Goal: Task Accomplishment & Management: Manage account settings

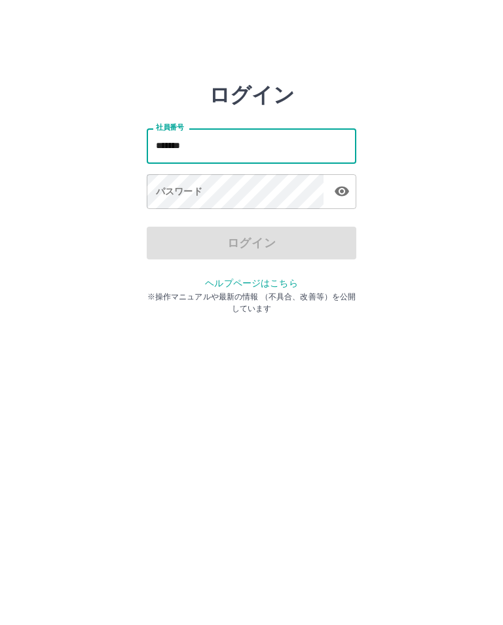
type input "*******"
click at [193, 188] on div "パスワード パスワード" at bounding box center [252, 192] width 210 height 37
click at [193, 187] on div "パスワード パスワード" at bounding box center [252, 192] width 210 height 37
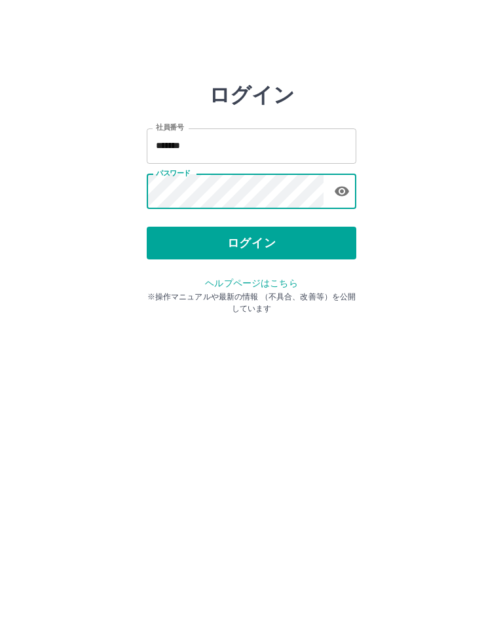
click at [223, 227] on button "ログイン" at bounding box center [252, 243] width 210 height 33
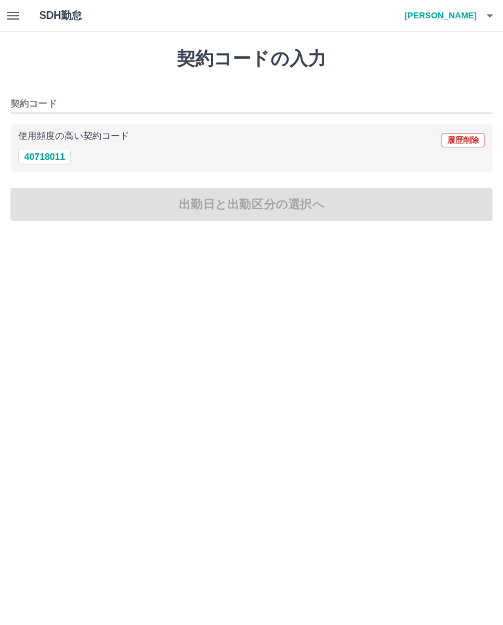
click at [30, 158] on button "40718011" at bounding box center [44, 157] width 52 height 16
type input "********"
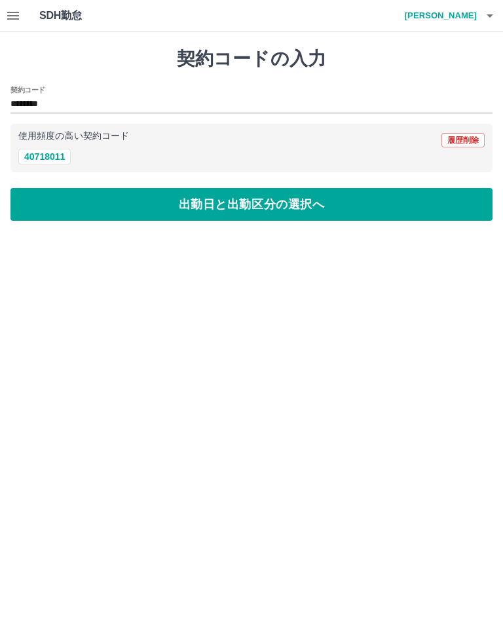
click at [278, 203] on button "出勤日と出勤区分の選択へ" at bounding box center [251, 204] width 483 height 33
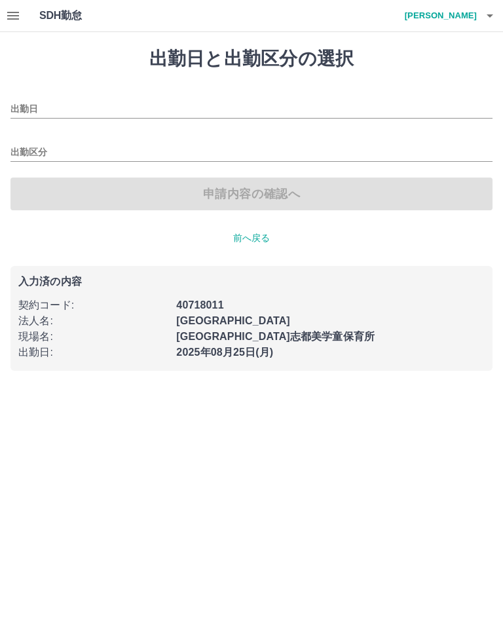
type input "**********"
click at [39, 146] on input "出勤区分" at bounding box center [251, 153] width 483 height 16
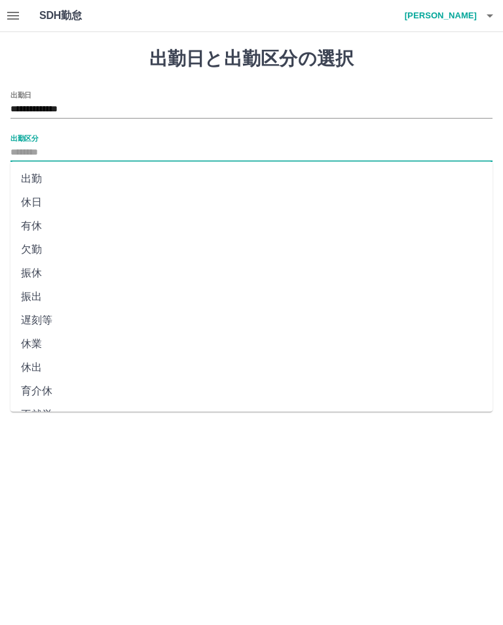
click at [33, 180] on li "出勤" at bounding box center [251, 179] width 483 height 24
type input "**"
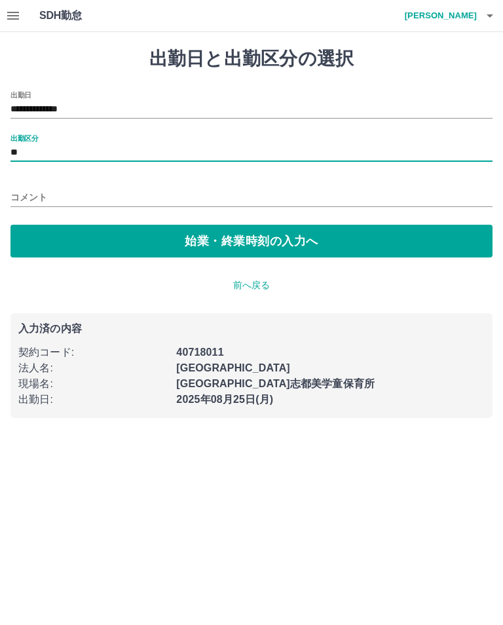
click at [230, 237] on button "始業・終業時刻の入力へ" at bounding box center [251, 241] width 483 height 33
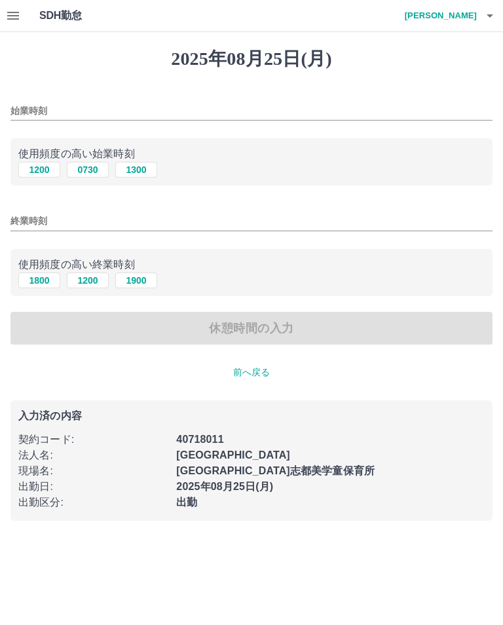
click at [92, 106] on input "始業時刻" at bounding box center [251, 111] width 483 height 19
type input "****"
click at [77, 216] on input "終業時刻" at bounding box center [251, 221] width 483 height 19
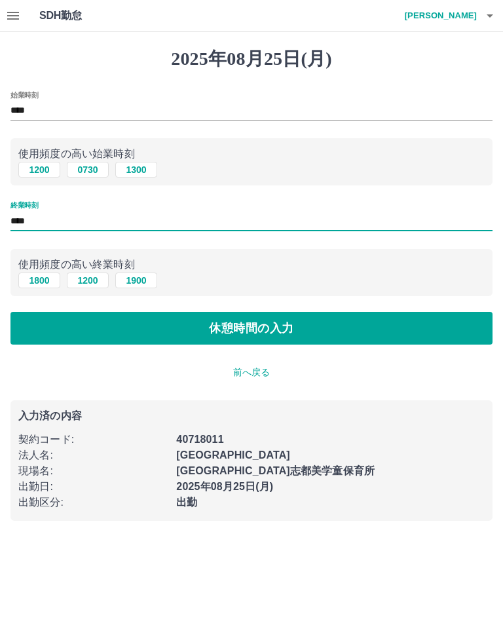
type input "****"
click at [376, 335] on button "休憩時間の入力" at bounding box center [251, 328] width 483 height 33
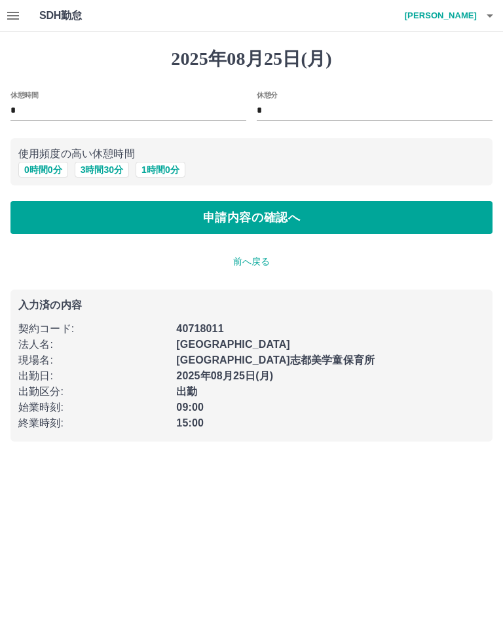
click at [393, 219] on button "申請内容の確認へ" at bounding box center [251, 217] width 483 height 33
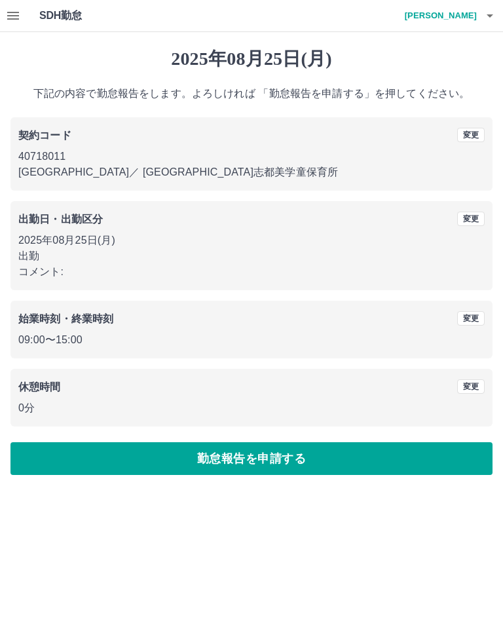
click at [14, 10] on icon "button" at bounding box center [13, 16] width 16 height 16
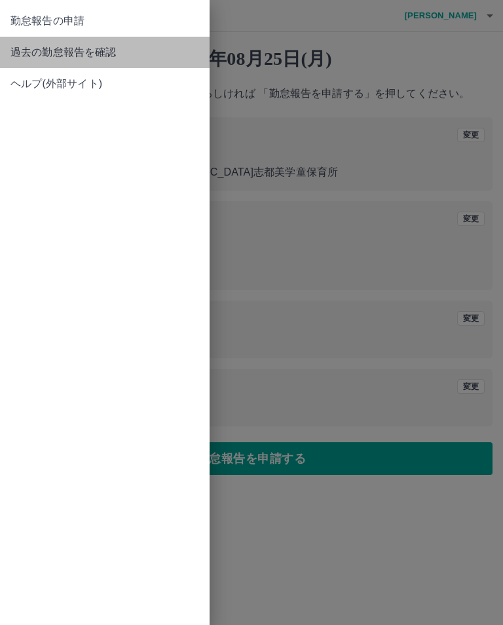
click at [49, 52] on span "過去の勤怠報告を確認" at bounding box center [104, 53] width 189 height 16
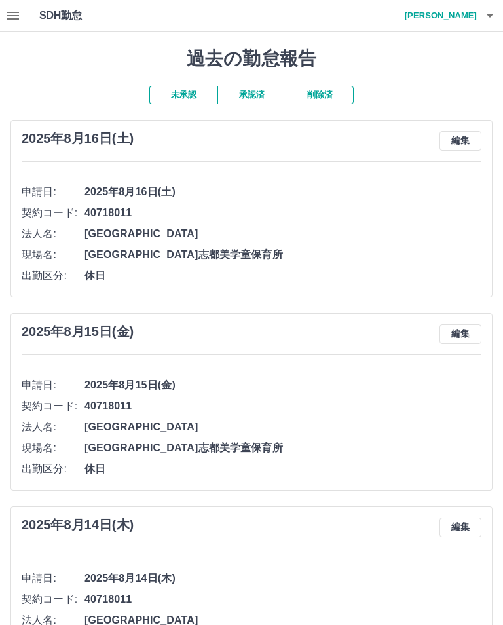
click at [475, 8] on h4 "向井　まり子" at bounding box center [438, 15] width 79 height 31
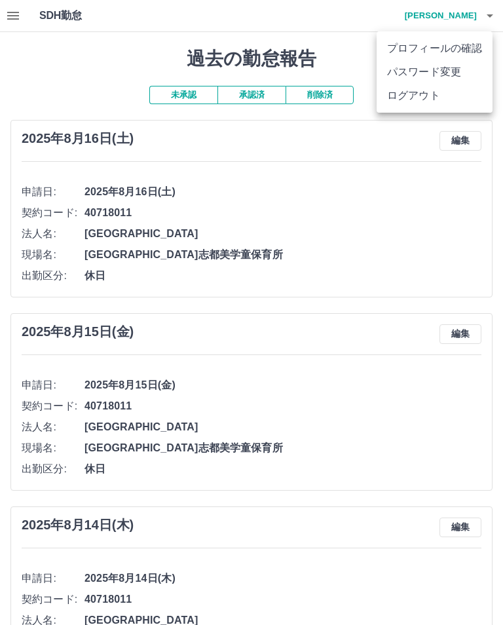
click at [16, 13] on div at bounding box center [251, 312] width 503 height 625
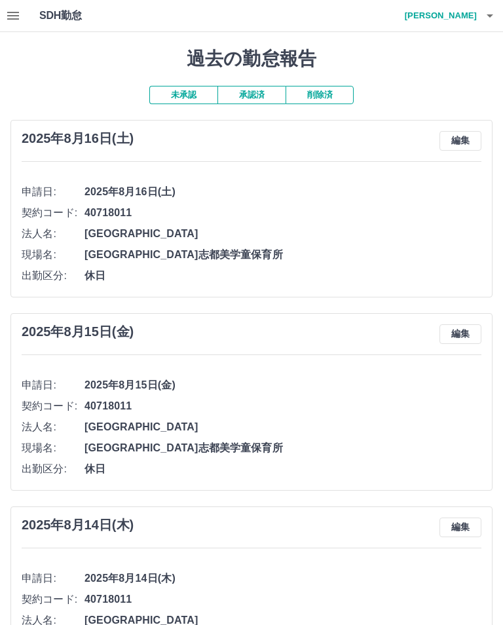
click at [464, 18] on h4 "向井　まり子" at bounding box center [438, 15] width 79 height 31
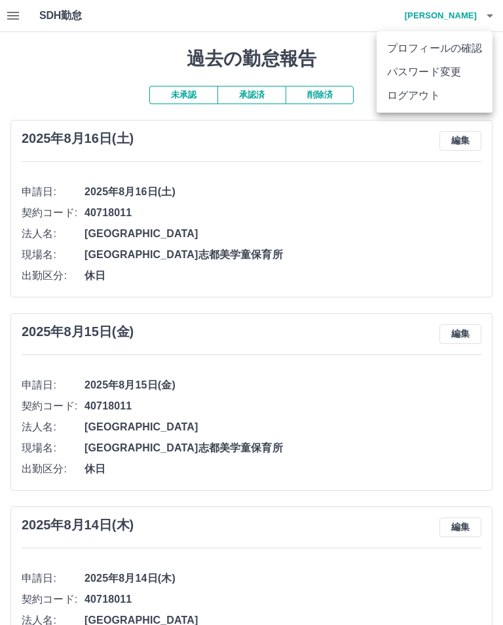
click at [418, 96] on li "ログアウト" at bounding box center [435, 96] width 116 height 24
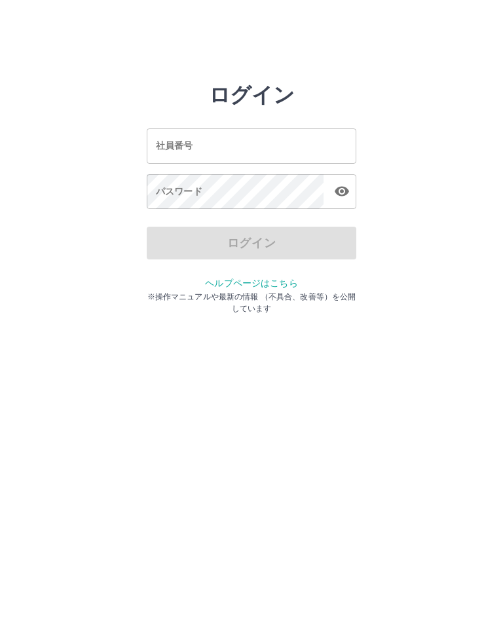
click at [214, 147] on input "社員番号" at bounding box center [252, 145] width 210 height 35
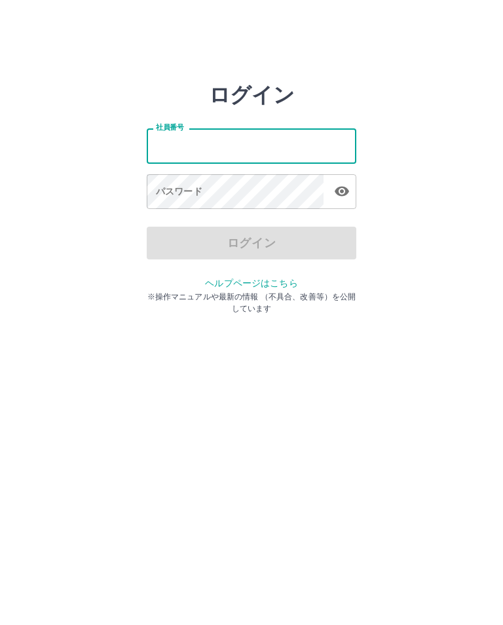
click at [214, 147] on input "社員番号" at bounding box center [252, 145] width 210 height 35
type input "*******"
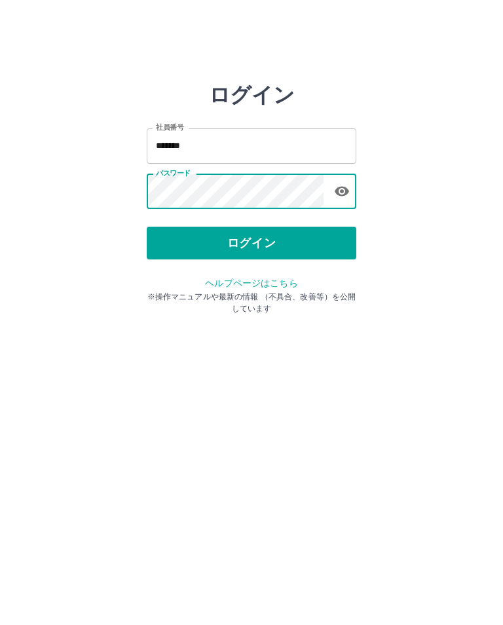
click at [260, 235] on button "ログイン" at bounding box center [252, 243] width 210 height 33
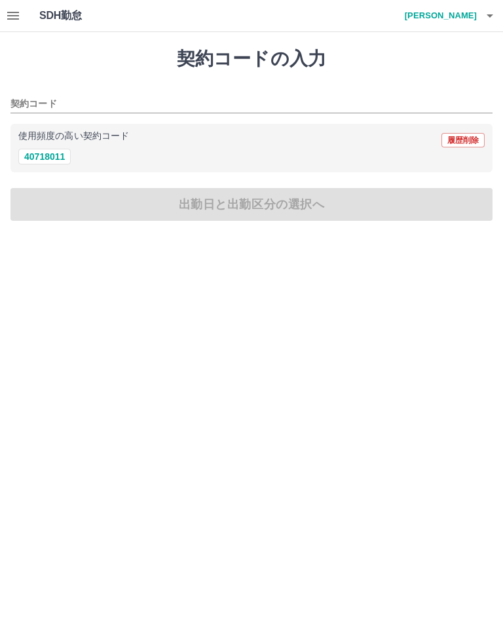
click at [46, 156] on button "40718011" at bounding box center [44, 157] width 52 height 16
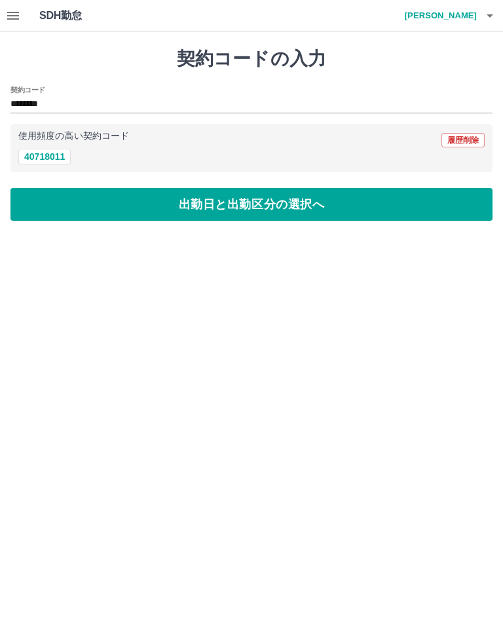
type input "********"
click at [387, 205] on button "出勤日と出勤区分の選択へ" at bounding box center [251, 204] width 483 height 33
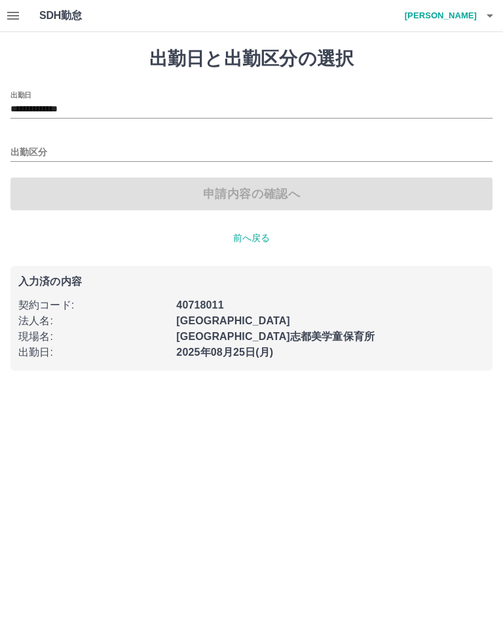
click at [24, 12] on button "button" at bounding box center [13, 15] width 26 height 31
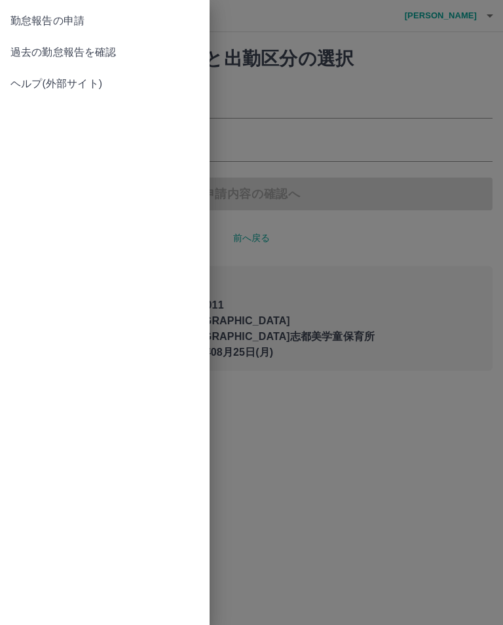
click at [121, 49] on span "過去の勤怠報告を確認" at bounding box center [104, 53] width 189 height 16
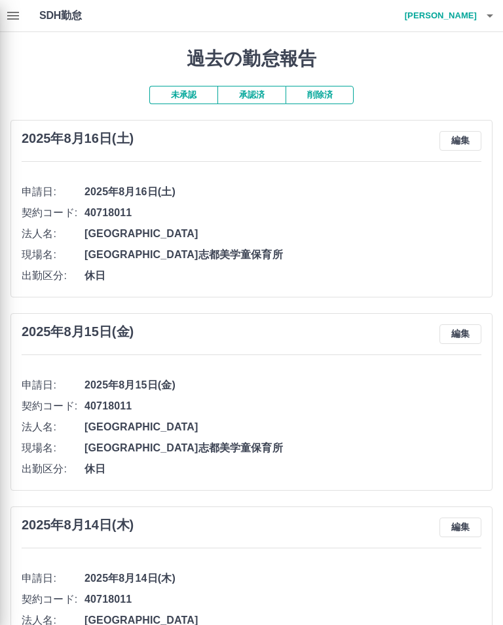
click at [6, 14] on div at bounding box center [251, 312] width 503 height 625
click at [11, 16] on div at bounding box center [251, 312] width 503 height 625
click at [471, 10] on div at bounding box center [251, 312] width 503 height 625
click at [20, 13] on div at bounding box center [251, 312] width 503 height 625
click at [484, 5] on div at bounding box center [251, 312] width 503 height 625
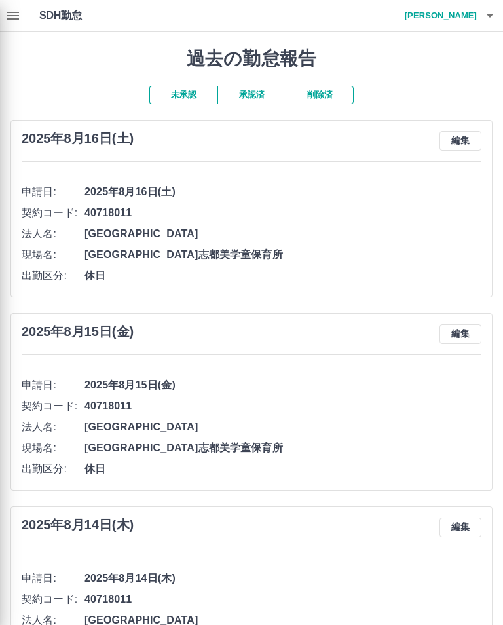
click at [467, 16] on div at bounding box center [251, 312] width 503 height 625
click at [481, 7] on div at bounding box center [251, 312] width 503 height 625
click at [481, 6] on div at bounding box center [251, 312] width 503 height 625
click at [469, 12] on div at bounding box center [251, 312] width 503 height 625
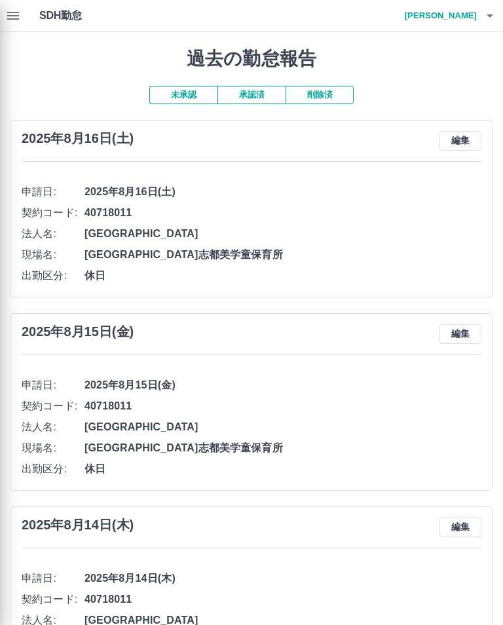
click at [480, 13] on div at bounding box center [251, 312] width 503 height 625
click at [465, 15] on div at bounding box center [251, 312] width 503 height 625
click at [9, 11] on div at bounding box center [251, 312] width 503 height 625
click at [15, 17] on div at bounding box center [251, 312] width 503 height 625
click at [476, 9] on div at bounding box center [251, 312] width 503 height 625
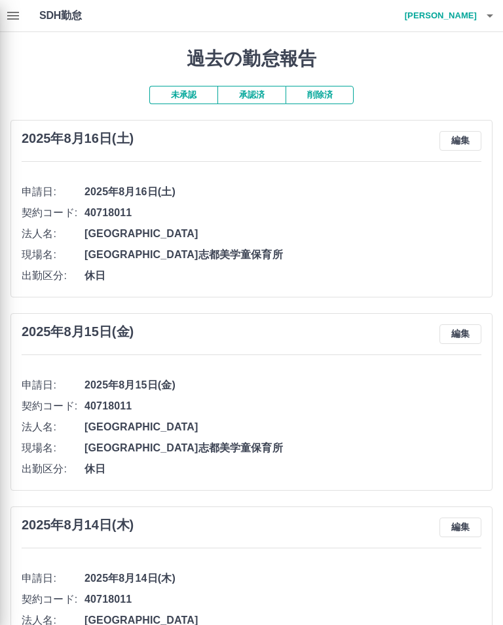
click at [477, 14] on div at bounding box center [251, 312] width 503 height 625
click at [477, 13] on div at bounding box center [251, 312] width 503 height 625
click at [9, 14] on div at bounding box center [251, 312] width 503 height 625
click at [503, 22] on div at bounding box center [251, 312] width 503 height 625
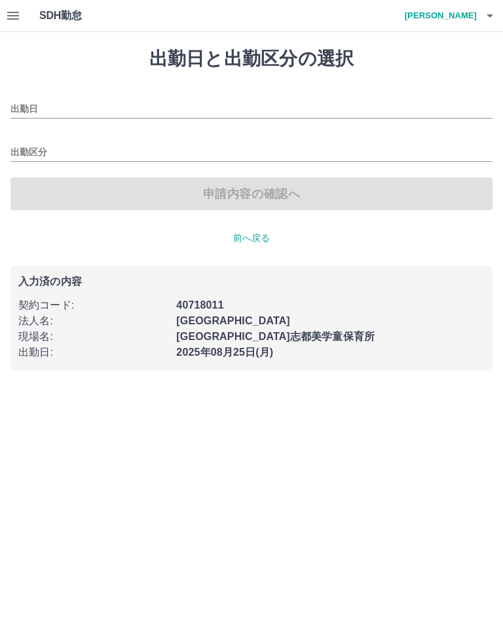
type input "**********"
click at [481, 14] on button "button" at bounding box center [490, 15] width 26 height 31
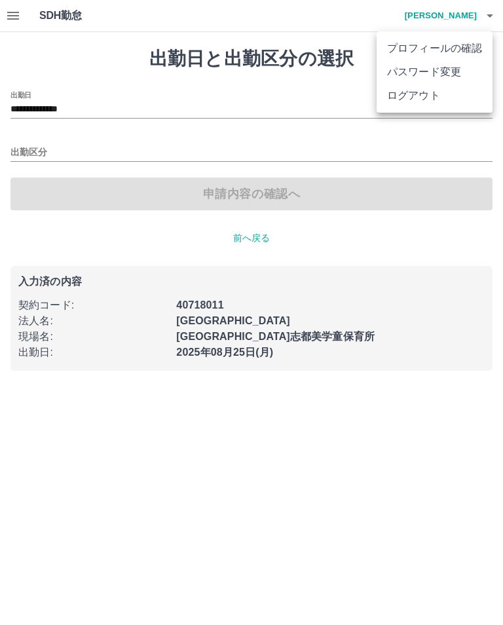
click at [426, 94] on li "ログアウト" at bounding box center [435, 96] width 116 height 24
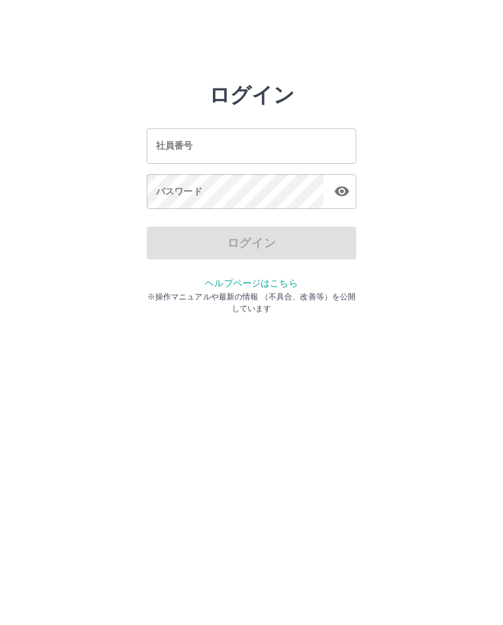
click at [182, 148] on div "社員番号 社員番号" at bounding box center [252, 145] width 210 height 35
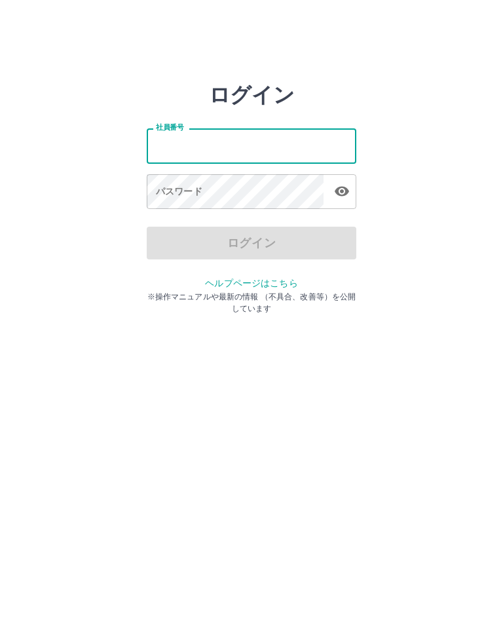
click at [182, 147] on input "社員番号" at bounding box center [252, 145] width 210 height 35
type input "*******"
click at [181, 184] on div "パスワード パスワード" at bounding box center [252, 192] width 210 height 37
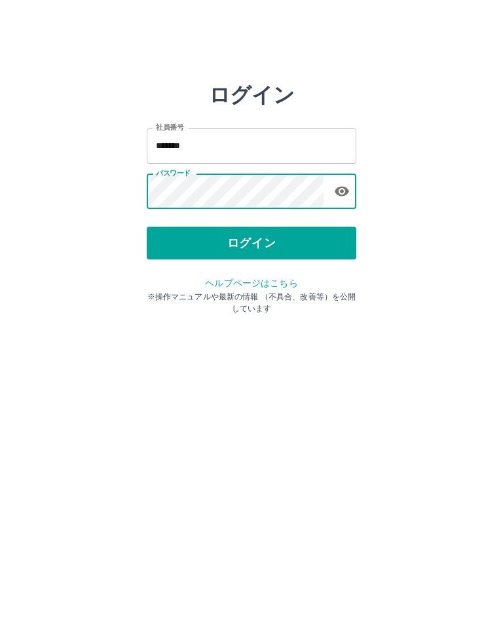
click at [248, 236] on button "ログイン" at bounding box center [252, 243] width 210 height 33
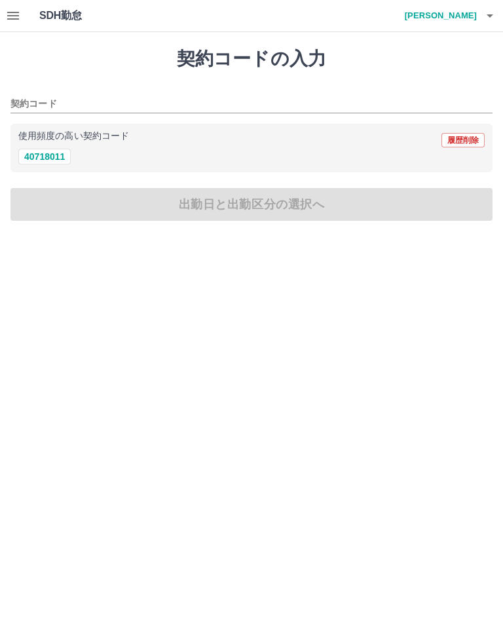
click at [39, 151] on button "40718011" at bounding box center [44, 157] width 52 height 16
type input "********"
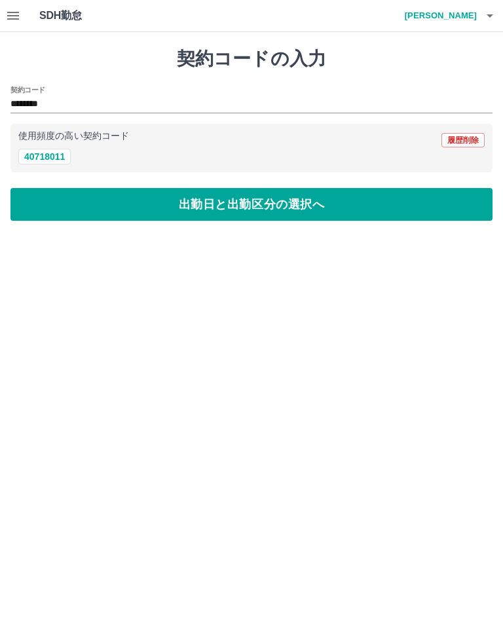
click at [410, 199] on button "出勤日と出勤区分の選択へ" at bounding box center [251, 204] width 483 height 33
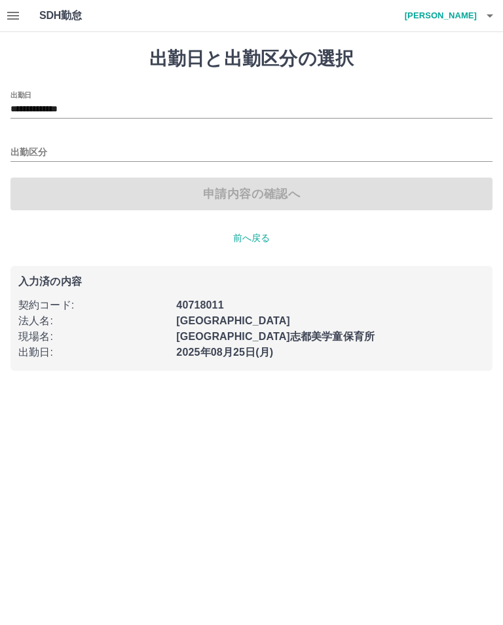
click at [15, 18] on icon "button" at bounding box center [13, 16] width 16 height 16
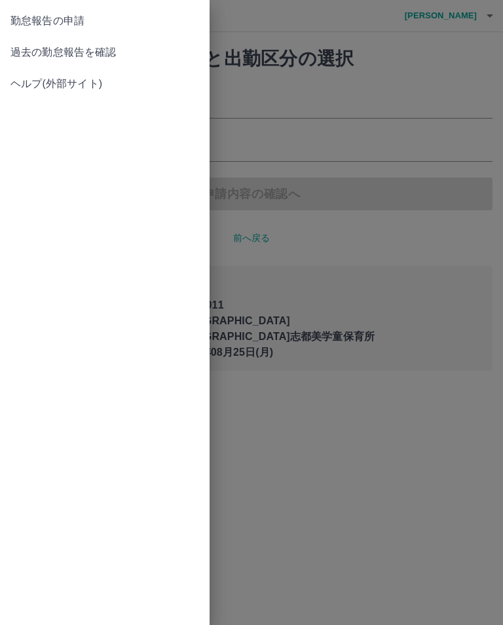
click at [87, 50] on span "過去の勤怠報告を確認" at bounding box center [104, 53] width 189 height 16
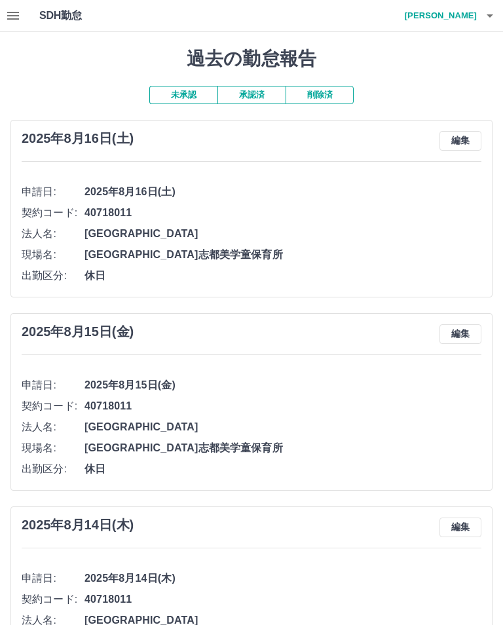
click at [472, 8] on h4 "向井　まり子" at bounding box center [438, 15] width 79 height 31
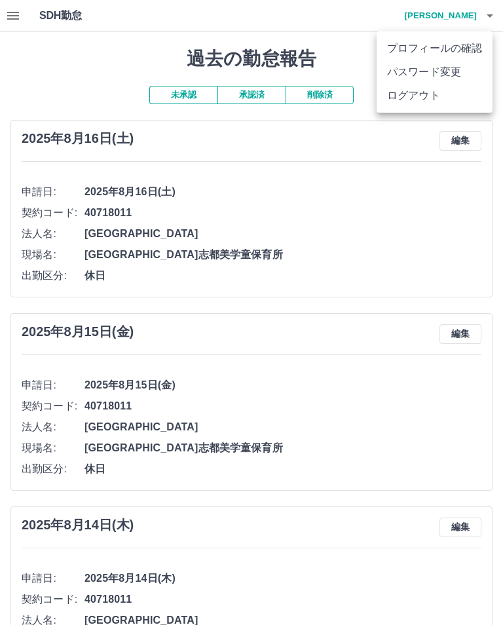
click at [425, 92] on li "ログアウト" at bounding box center [435, 96] width 116 height 24
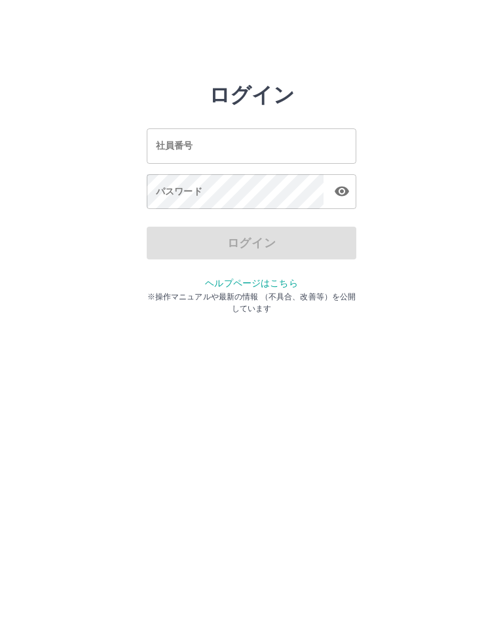
click at [210, 151] on input "社員番号" at bounding box center [252, 145] width 210 height 35
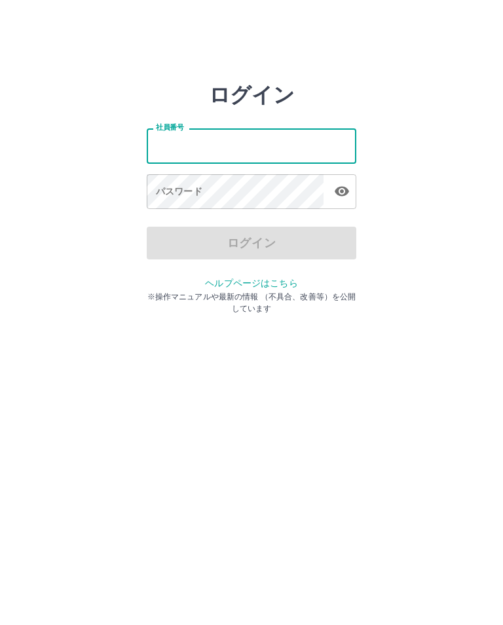
click at [210, 151] on input "社員番号" at bounding box center [252, 145] width 210 height 35
type input "*******"
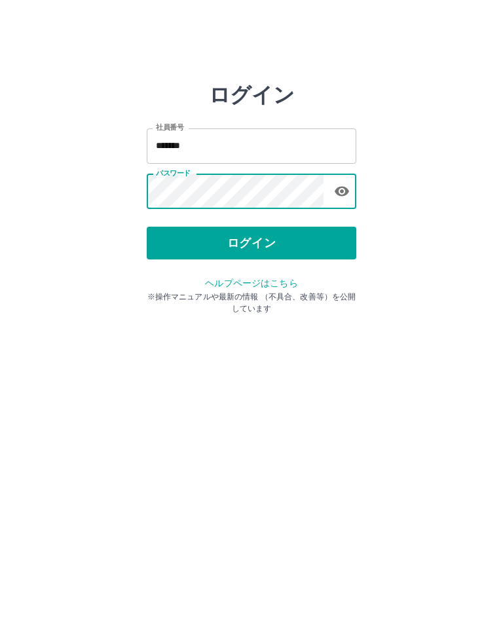
click at [226, 244] on button "ログイン" at bounding box center [252, 243] width 210 height 33
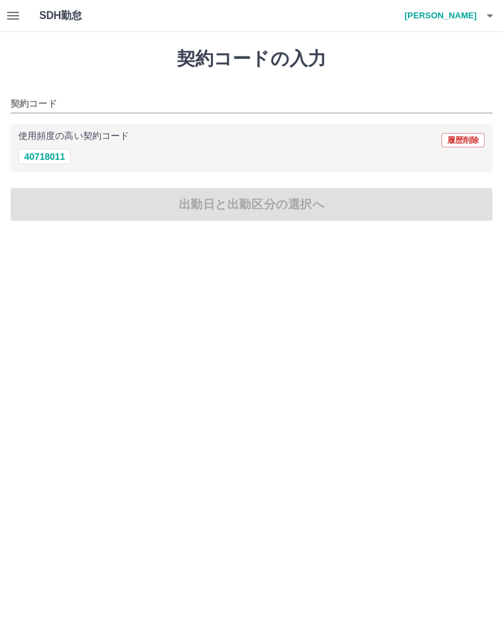
click at [33, 154] on button "40718011" at bounding box center [44, 157] width 52 height 16
type input "********"
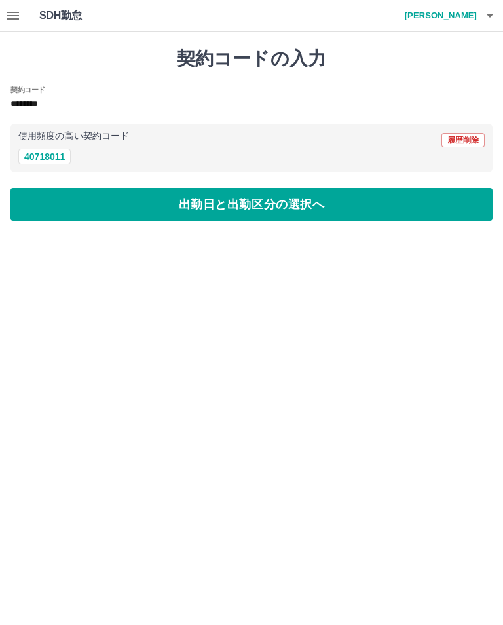
click at [397, 205] on button "出勤日と出勤区分の選択へ" at bounding box center [251, 204] width 483 height 33
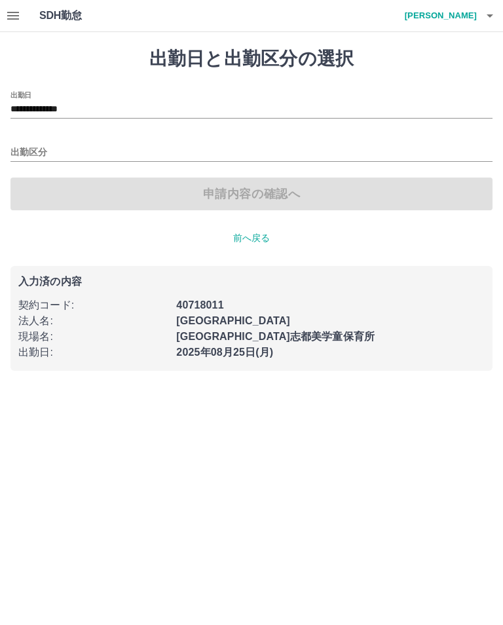
click at [20, 13] on icon "button" at bounding box center [13, 16] width 16 height 16
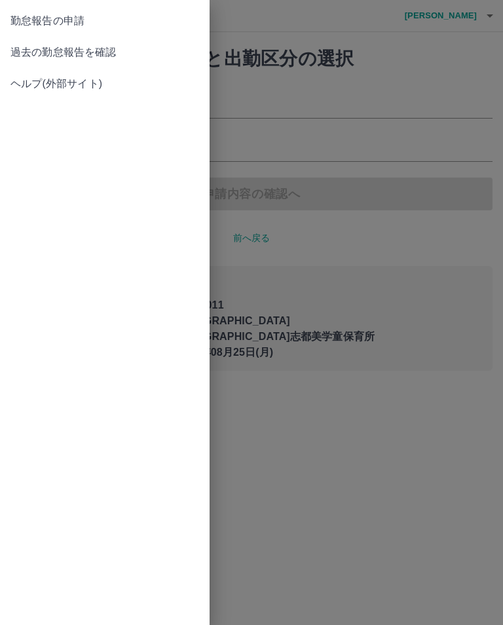
click at [108, 50] on span "過去の勤怠報告を確認" at bounding box center [104, 53] width 189 height 16
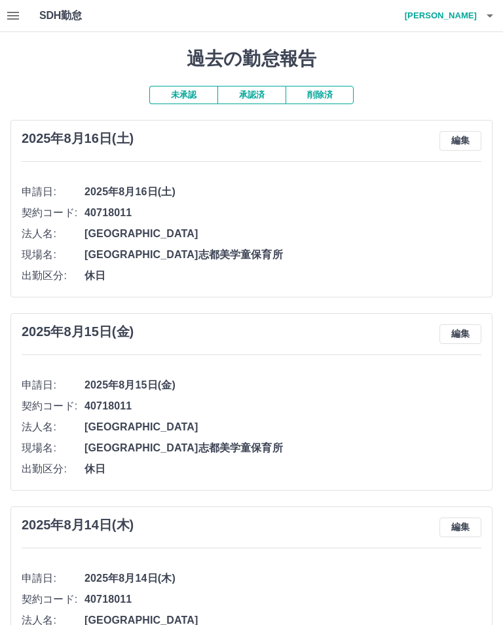
click at [6, 12] on icon "button" at bounding box center [13, 16] width 16 height 16
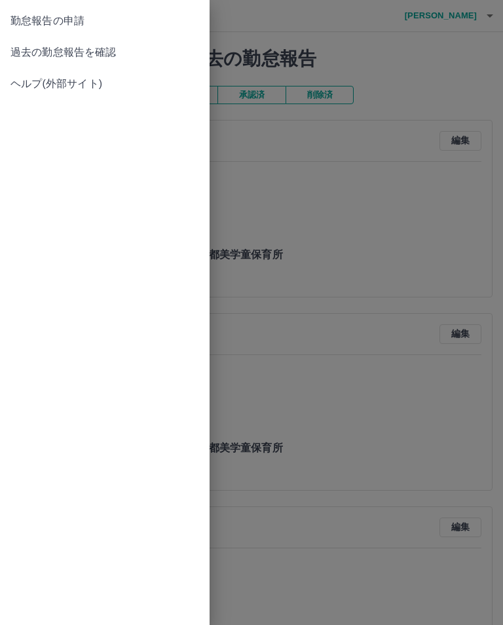
click at [471, 16] on div at bounding box center [251, 312] width 503 height 625
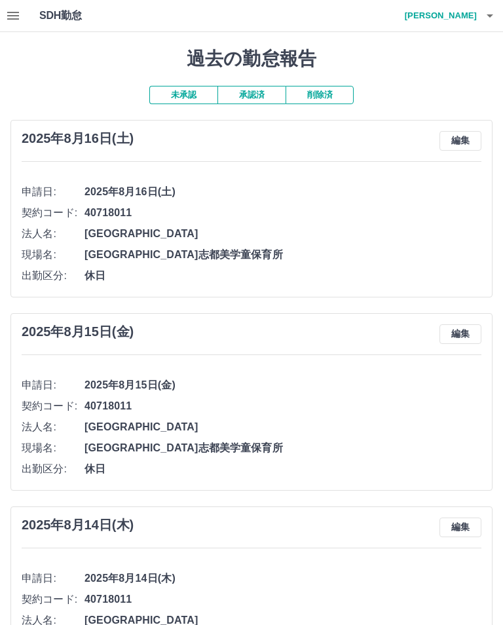
click at [483, 9] on icon "button" at bounding box center [491, 16] width 16 height 16
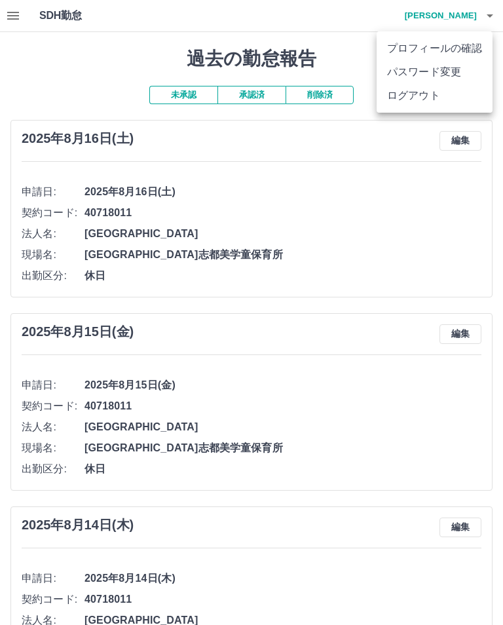
click at [428, 94] on li "ログアウト" at bounding box center [435, 96] width 116 height 24
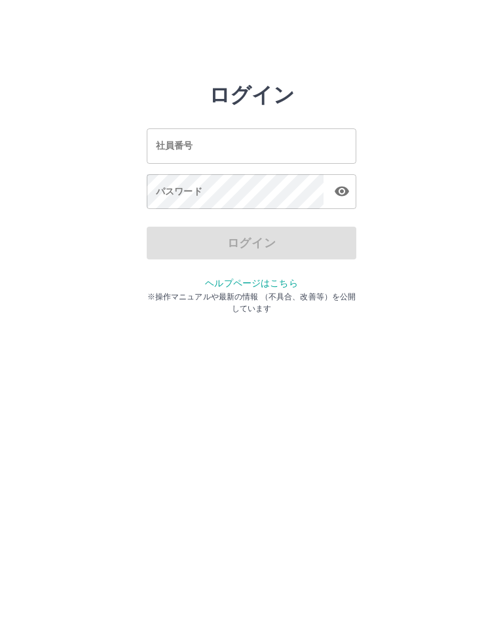
click at [216, 140] on input "社員番号" at bounding box center [252, 145] width 210 height 35
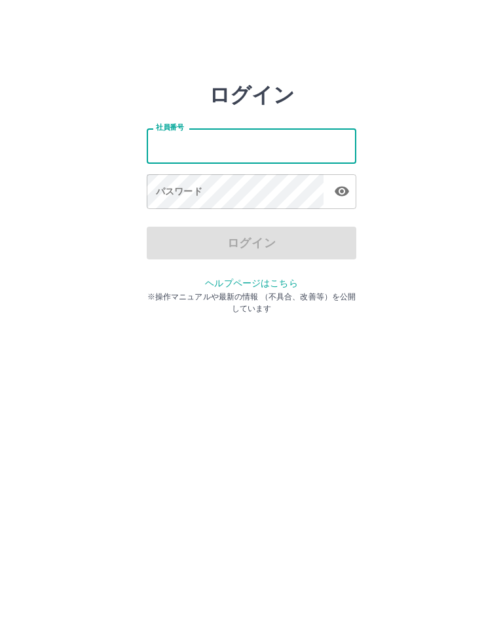
click at [216, 140] on input "社員番号" at bounding box center [252, 145] width 210 height 35
type input "*******"
click at [193, 187] on div "パスワード パスワード" at bounding box center [252, 192] width 210 height 37
click at [192, 186] on div "パスワード パスワード" at bounding box center [252, 192] width 210 height 37
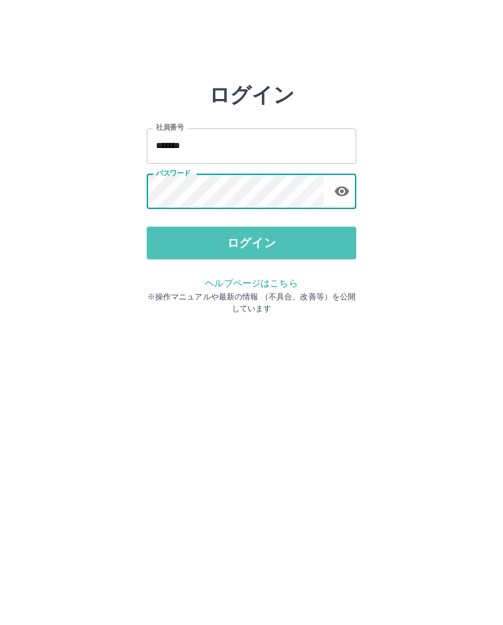
click at [228, 244] on button "ログイン" at bounding box center [252, 243] width 210 height 33
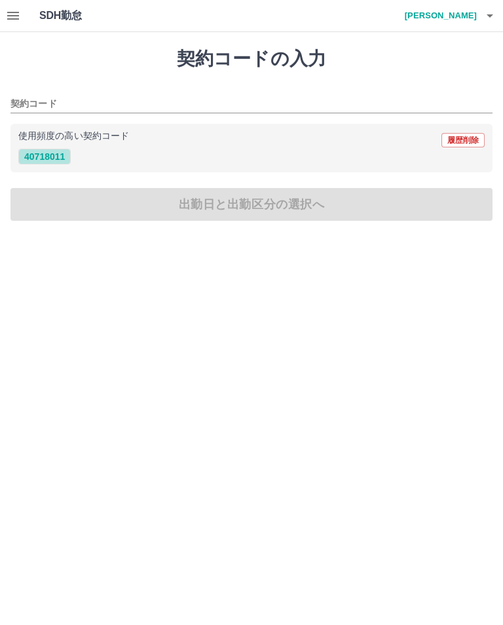
click at [42, 151] on button "40718011" at bounding box center [44, 157] width 52 height 16
type input "********"
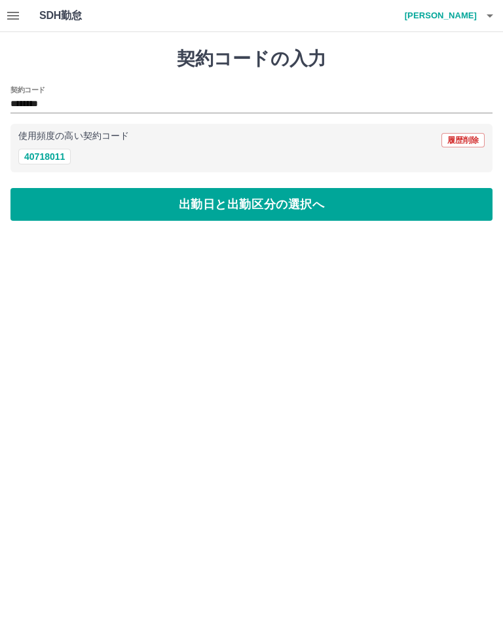
click at [415, 204] on button "出勤日と出勤区分の選択へ" at bounding box center [251, 204] width 483 height 33
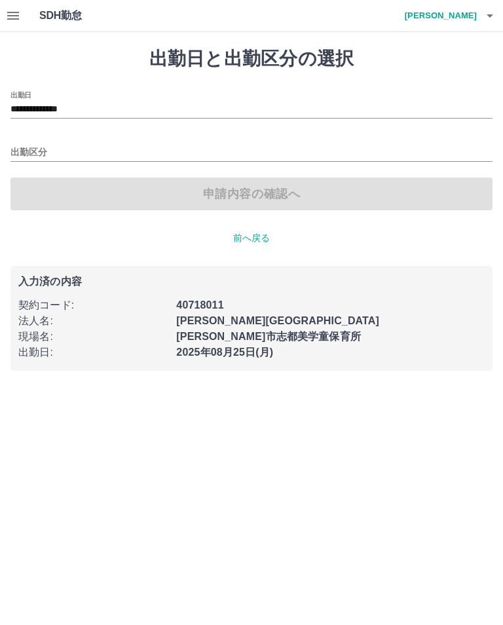
click at [125, 105] on input "**********" at bounding box center [251, 110] width 483 height 16
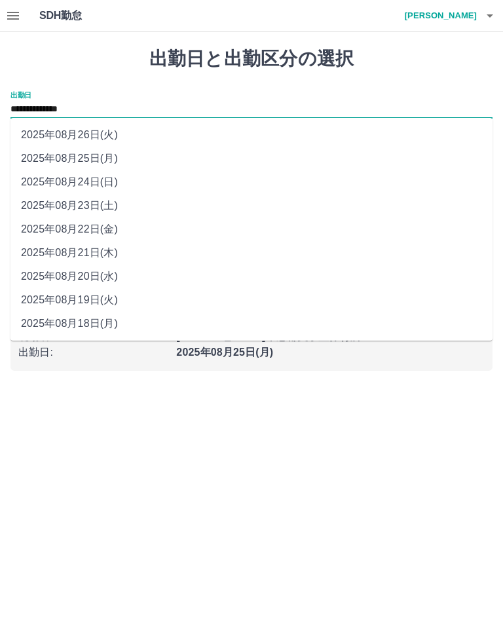
click at [481, 13] on button "button" at bounding box center [490, 15] width 26 height 31
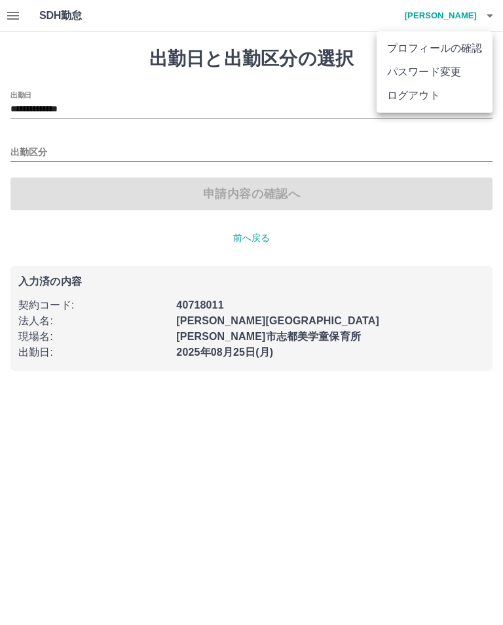
click at [415, 97] on li "ログアウト" at bounding box center [435, 96] width 116 height 24
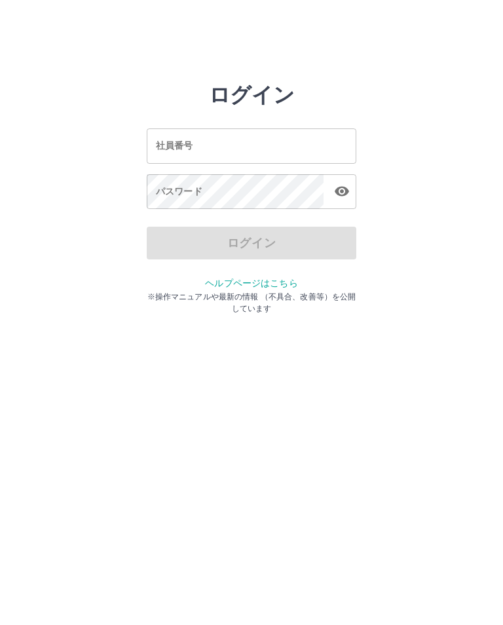
click at [229, 138] on input "社員番号" at bounding box center [252, 145] width 210 height 35
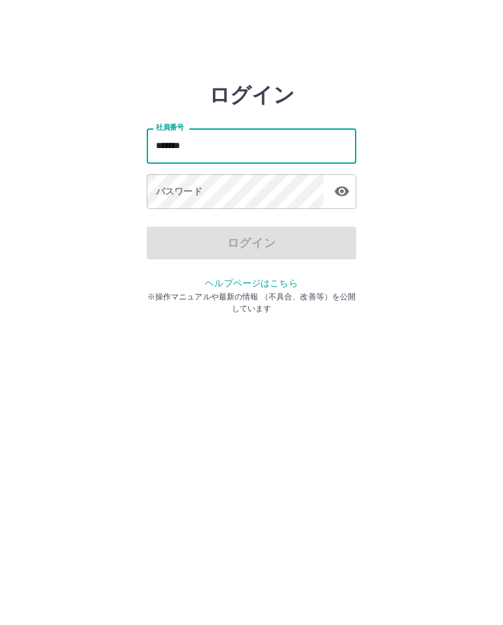
type input "*******"
click at [457, 292] on html "ログイン 社員番号 ******* 社員番号 パスワード パスワード ログイン ヘルプページはこちら ※操作マニュアルや最新の情報 （不具合、改善等）を公開し…" at bounding box center [251, 146] width 503 height 292
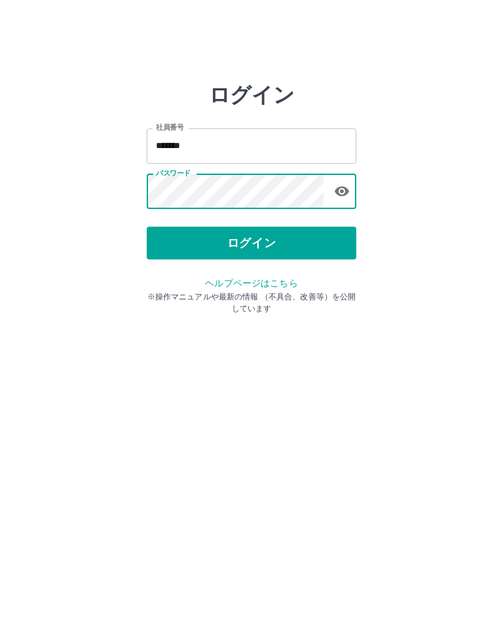
click at [304, 243] on button "ログイン" at bounding box center [252, 243] width 210 height 33
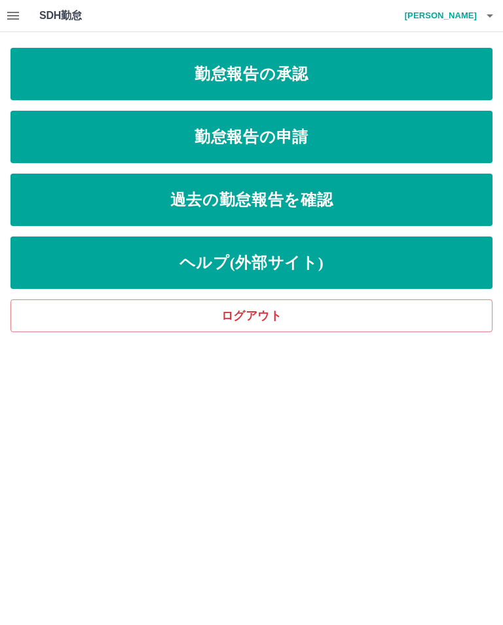
click at [324, 71] on link "勤怠報告の承認" at bounding box center [251, 74] width 483 height 52
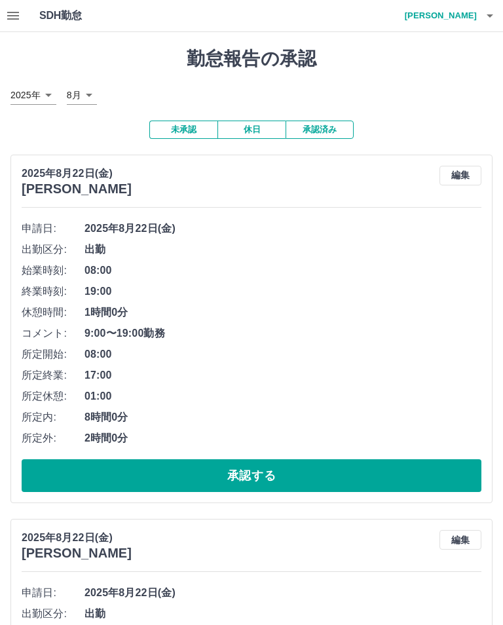
click at [258, 124] on button "休日" at bounding box center [252, 130] width 68 height 18
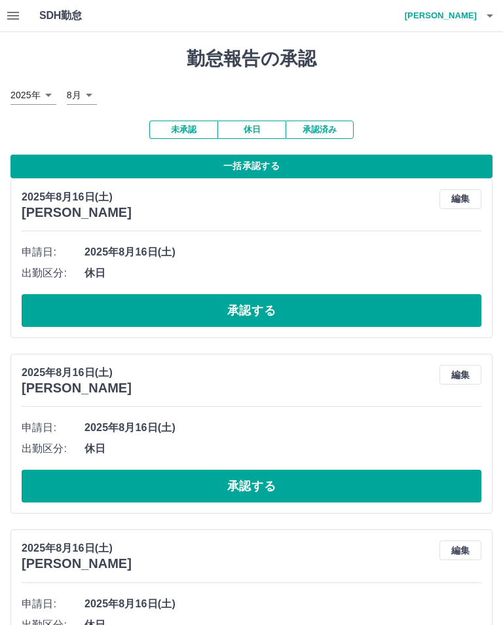
click at [178, 128] on button "未承認" at bounding box center [183, 130] width 68 height 18
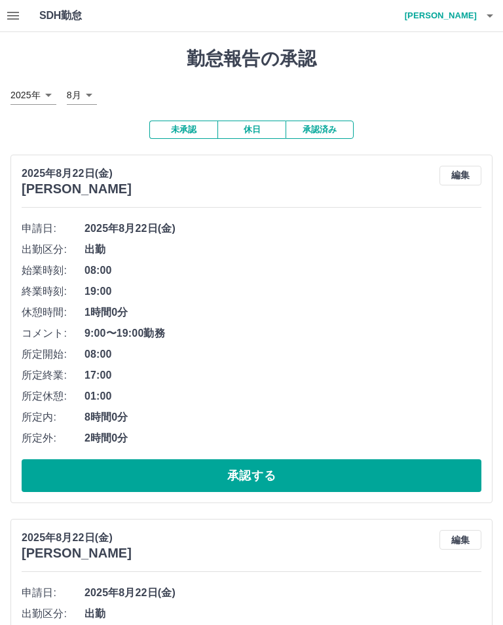
click at [321, 125] on button "承認済み" at bounding box center [320, 130] width 68 height 18
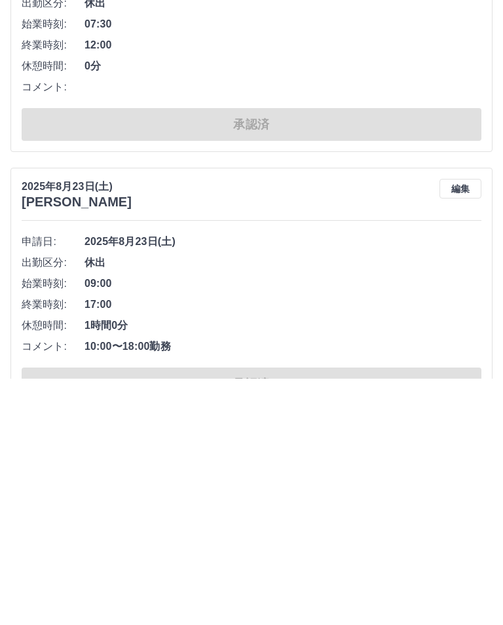
scroll to position [273, 0]
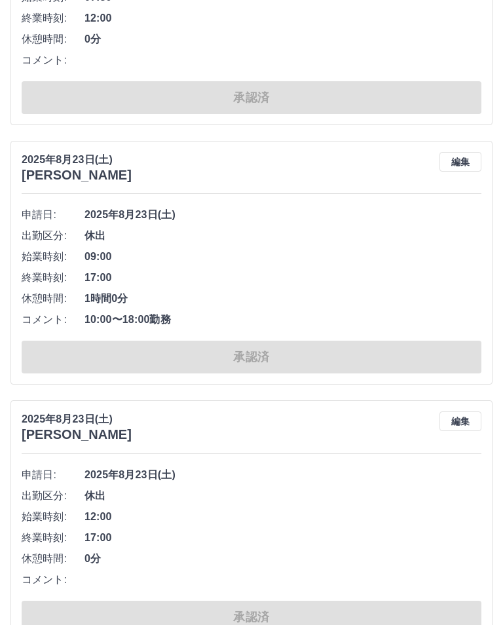
click at [465, 162] on button "編集" at bounding box center [461, 163] width 42 height 20
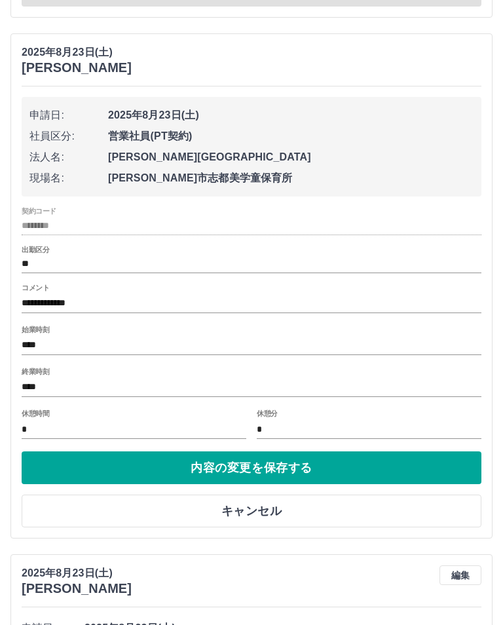
scroll to position [380, 0]
click at [111, 384] on input "****" at bounding box center [252, 388] width 460 height 19
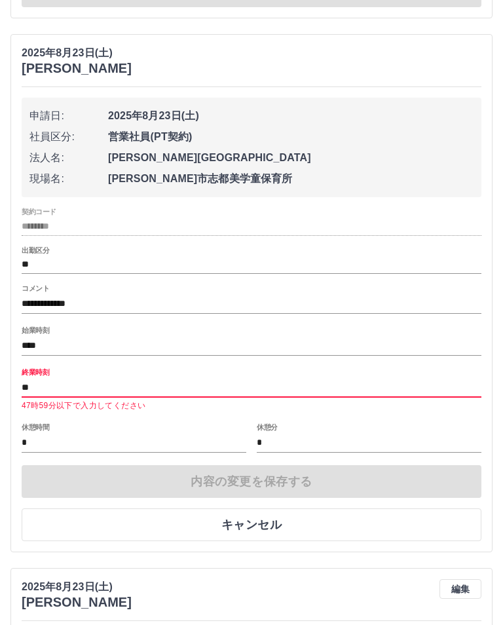
type input "*"
type input "****"
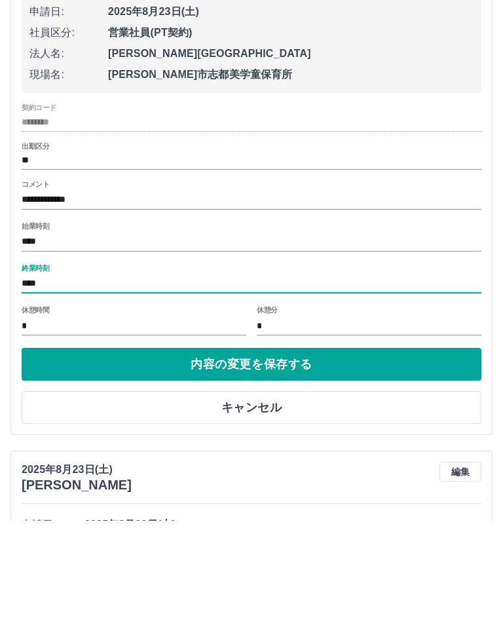
click at [313, 452] on button "内容の変更を保存する" at bounding box center [252, 468] width 460 height 33
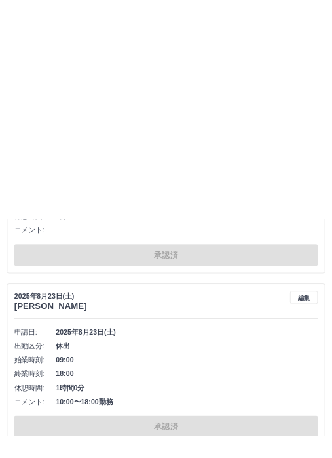
scroll to position [0, 0]
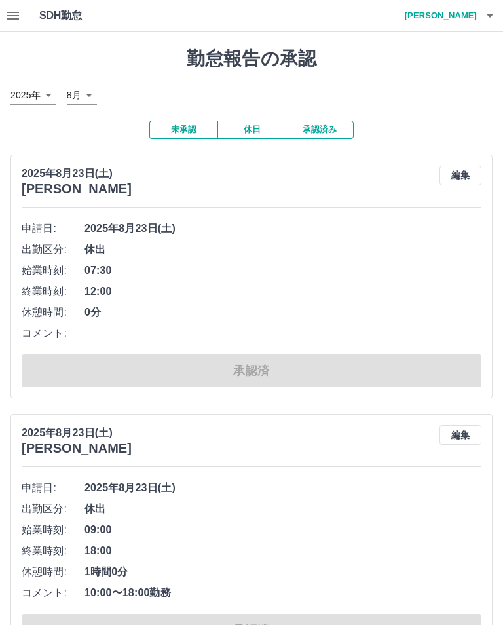
click at [182, 127] on button "未承認" at bounding box center [183, 130] width 68 height 18
